Goal: Navigation & Orientation: Find specific page/section

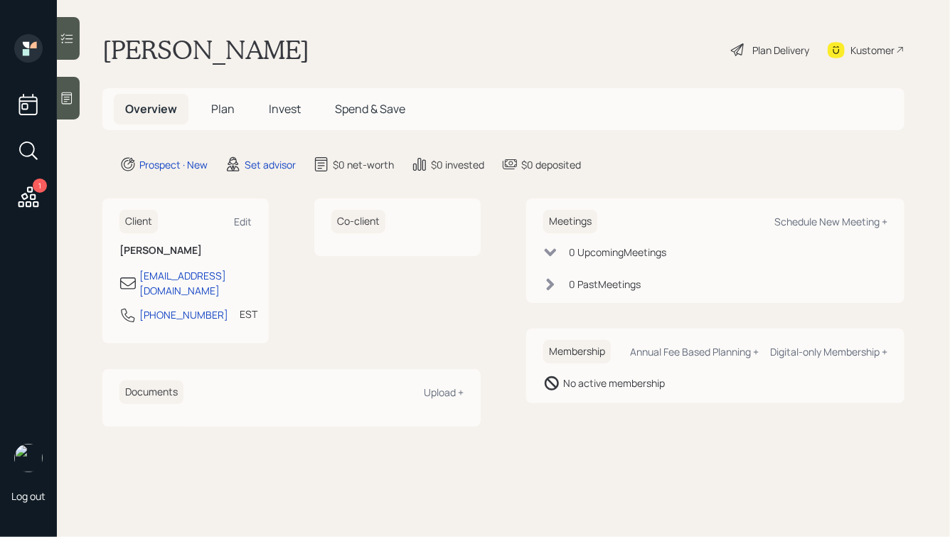
click at [70, 97] on icon at bounding box center [67, 98] width 14 height 14
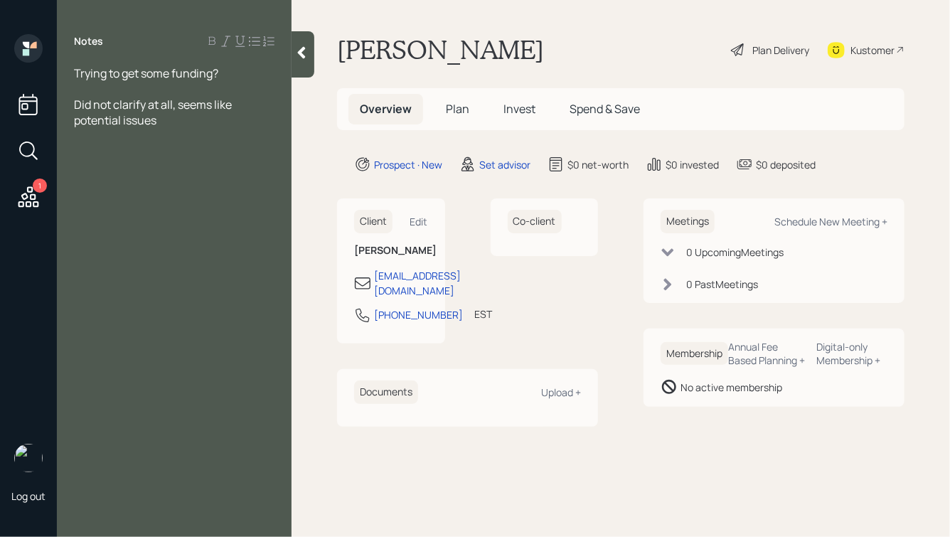
click at [300, 54] on icon at bounding box center [302, 53] width 8 height 12
